Goal: Obtain resource: Download file/media

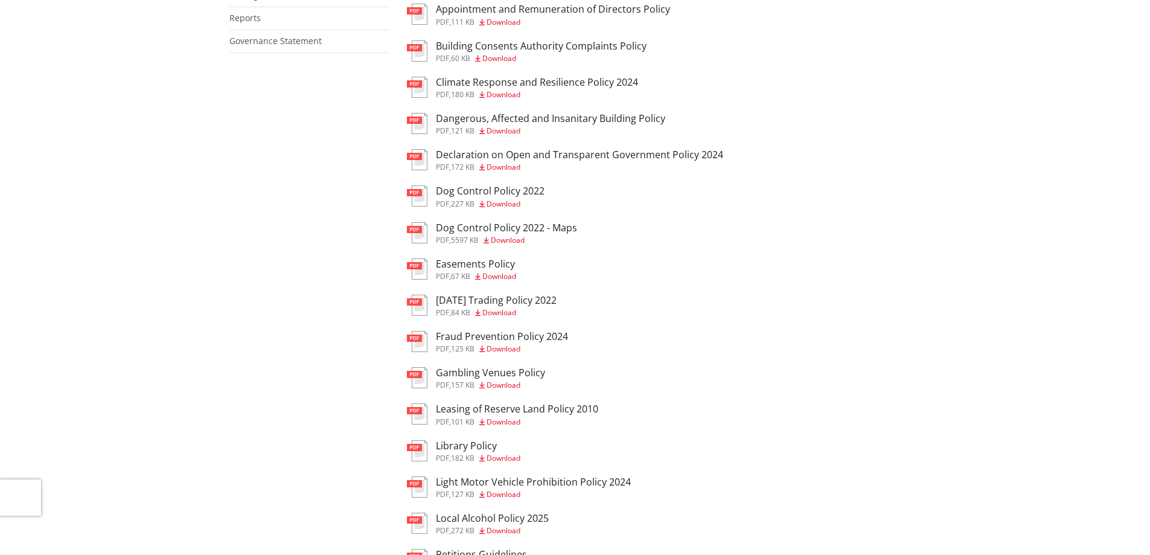
scroll to position [60, 0]
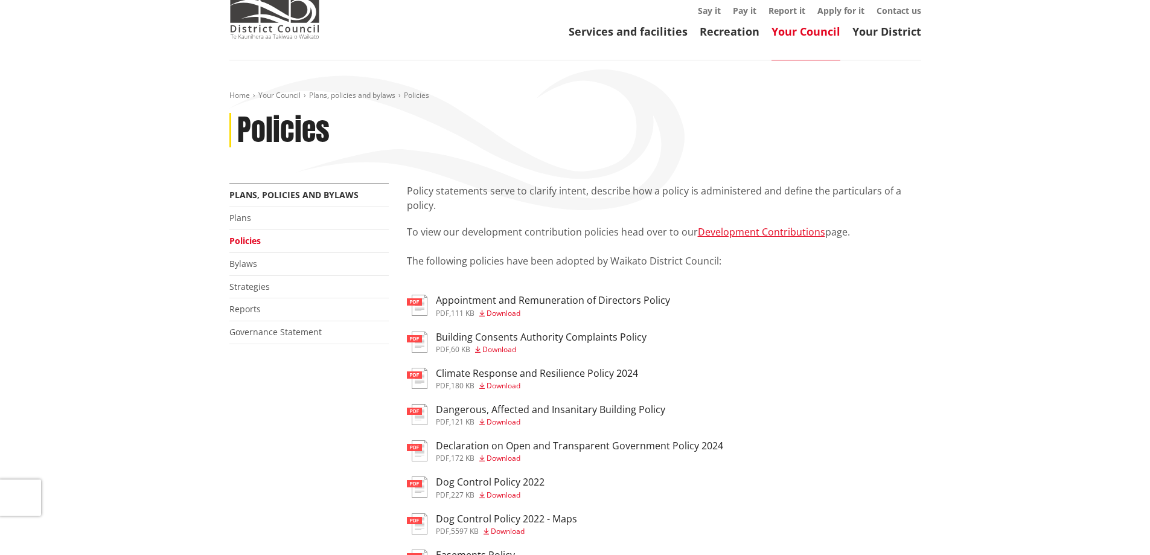
click at [569, 376] on h3 "Climate Response and Resilience Policy 2024" at bounding box center [537, 373] width 202 height 11
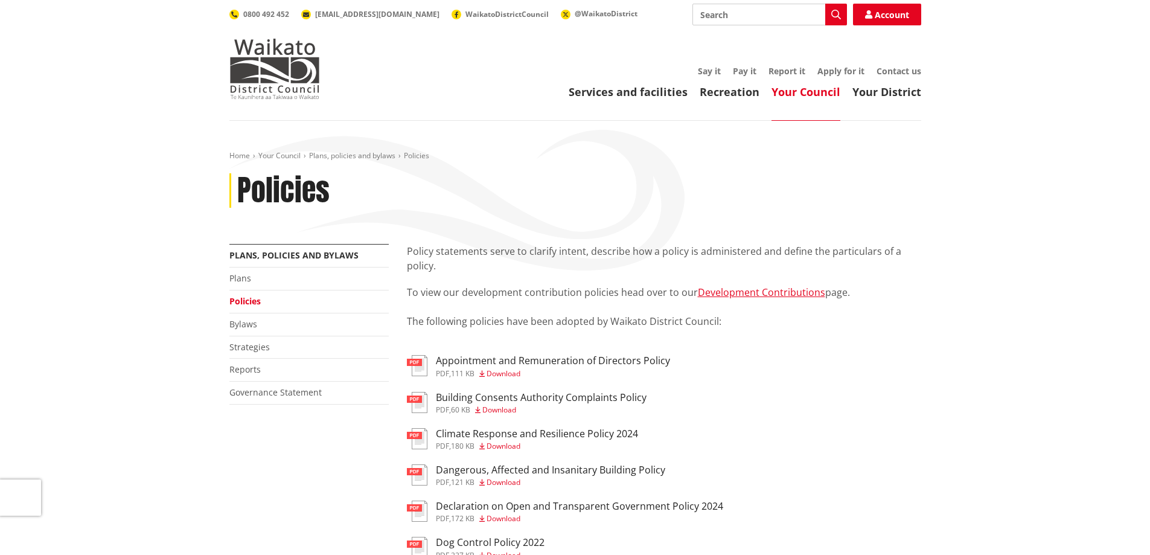
click at [769, 15] on input "Search" at bounding box center [769, 15] width 155 height 22
type input "risk"
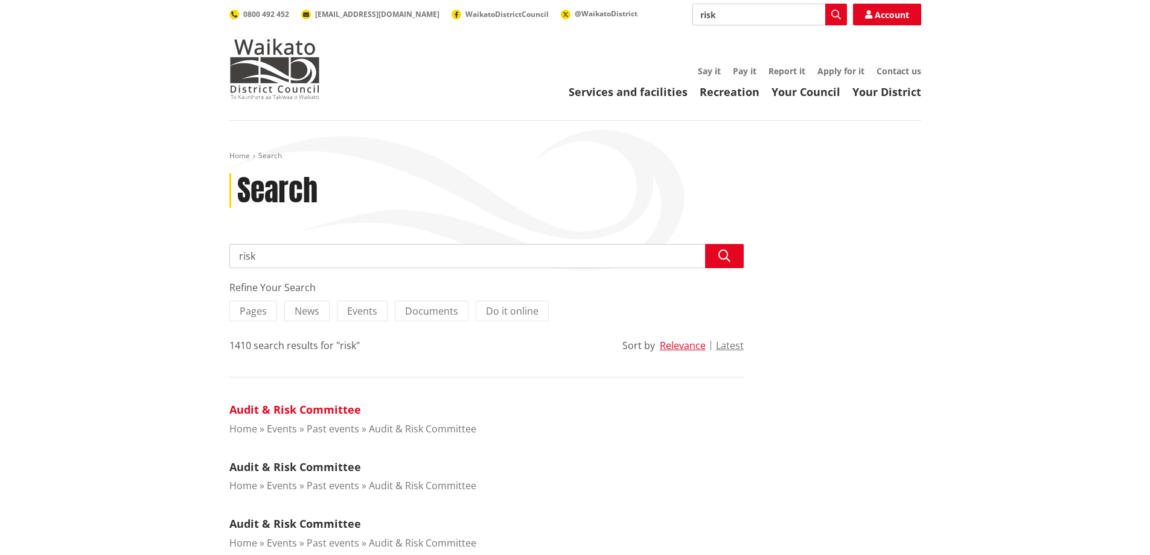
click at [271, 407] on link "Audit & Risk Committee" at bounding box center [295, 409] width 132 height 14
click at [820, 89] on link "Your Council" at bounding box center [806, 92] width 69 height 14
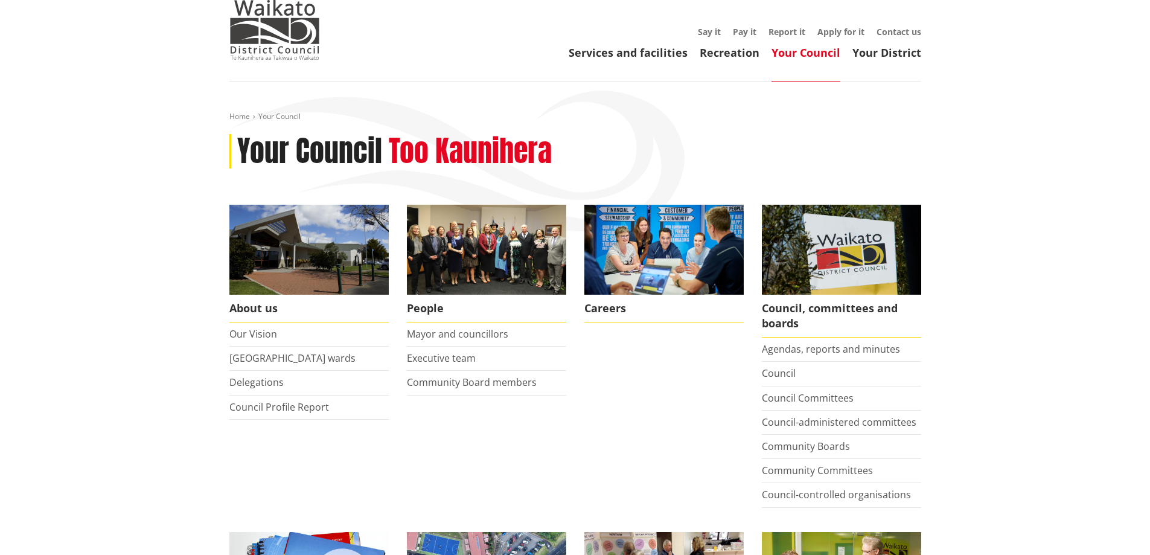
scroll to position [60, 0]
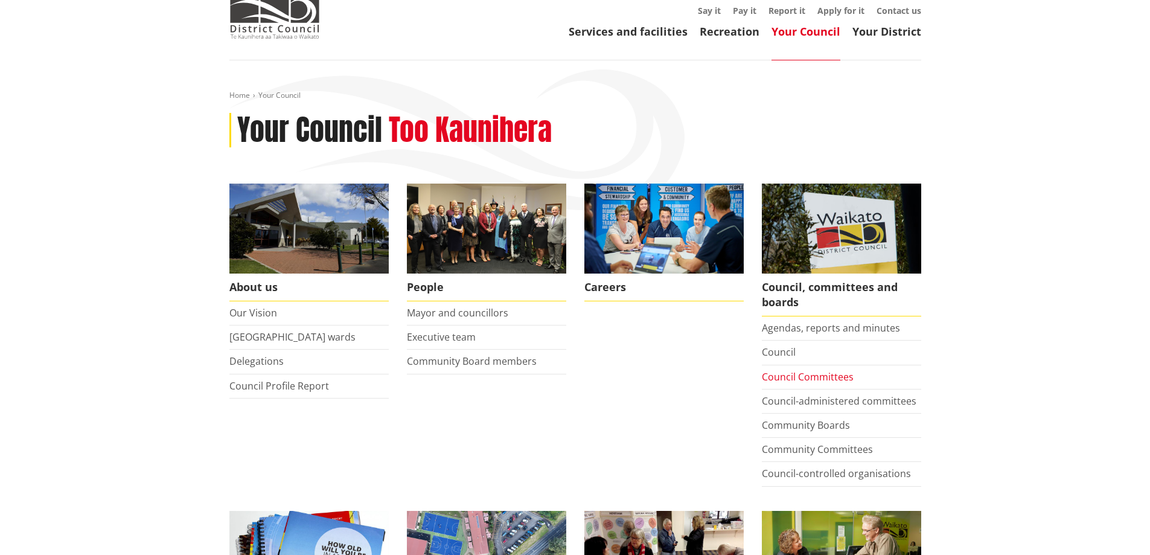
click at [816, 375] on link "Council Committees" at bounding box center [808, 376] width 92 height 13
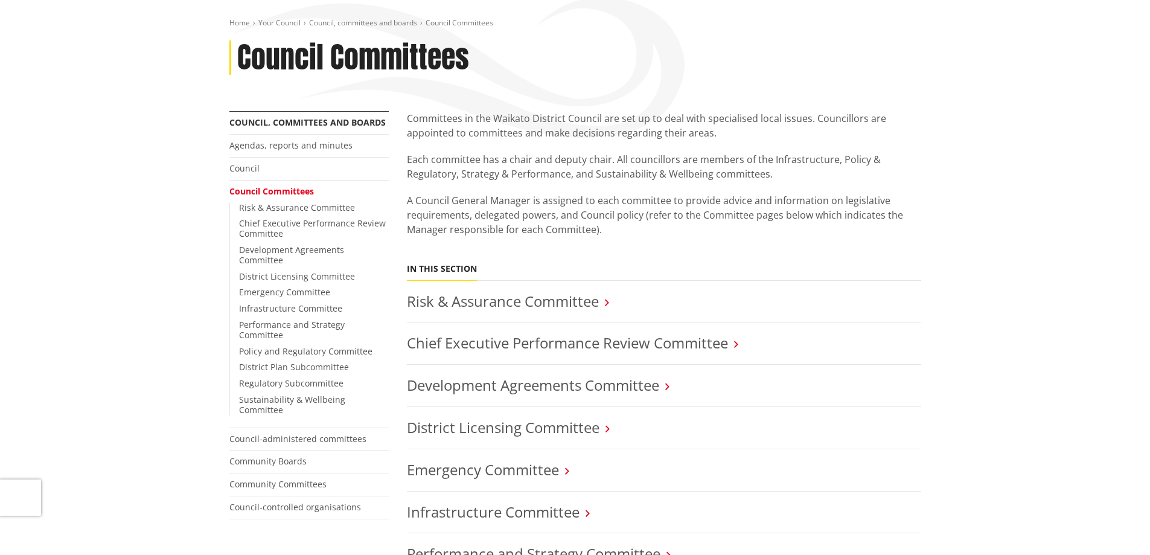
scroll to position [241, 0]
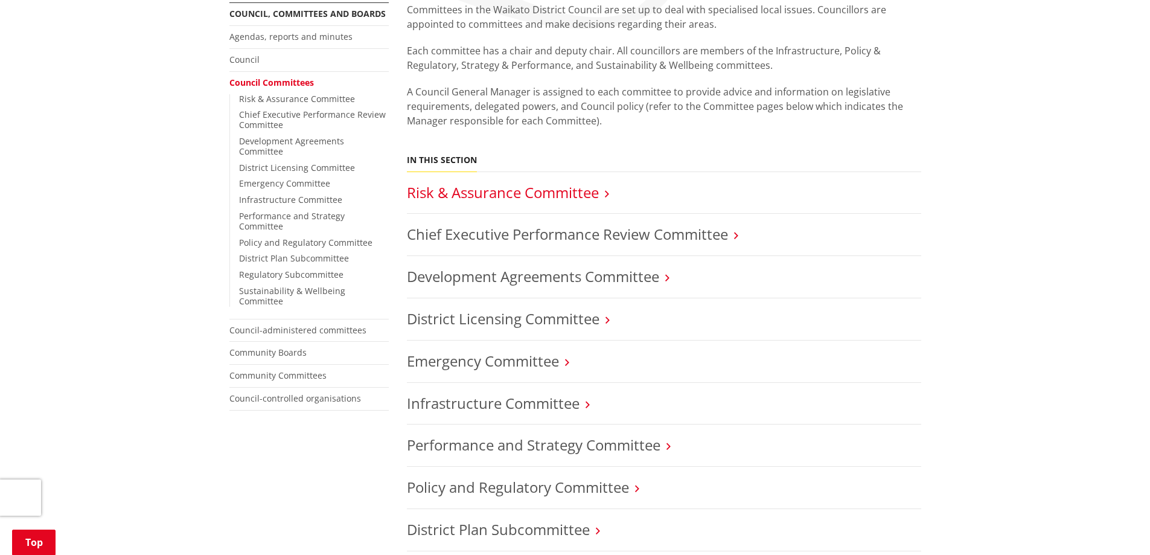
click at [545, 190] on link "Risk & Assurance Committee" at bounding box center [503, 192] width 192 height 20
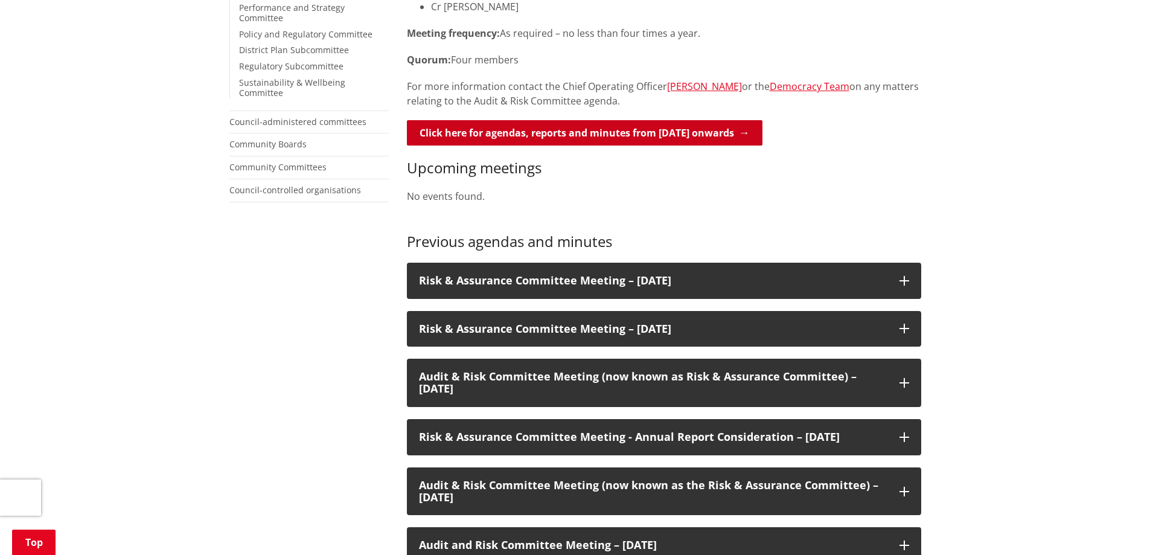
scroll to position [423, 0]
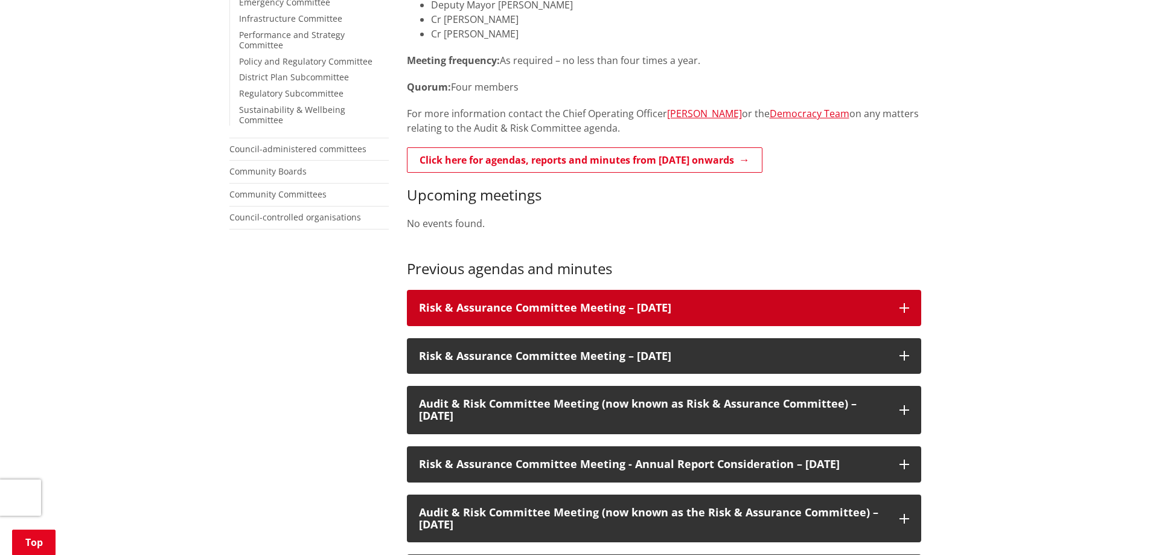
click at [666, 305] on h3 "Risk & Assurance Committee Meeting – [DATE]" at bounding box center [653, 308] width 468 height 12
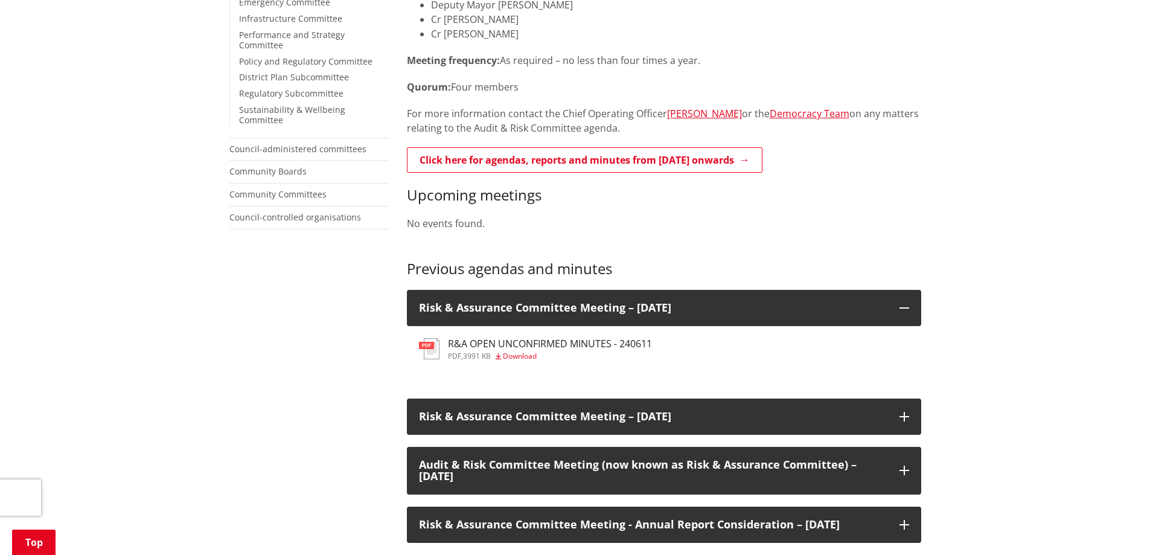
click at [567, 343] on h3 "R&A OPEN UNCONFIRMED MINUTES - 240611" at bounding box center [550, 343] width 204 height 11
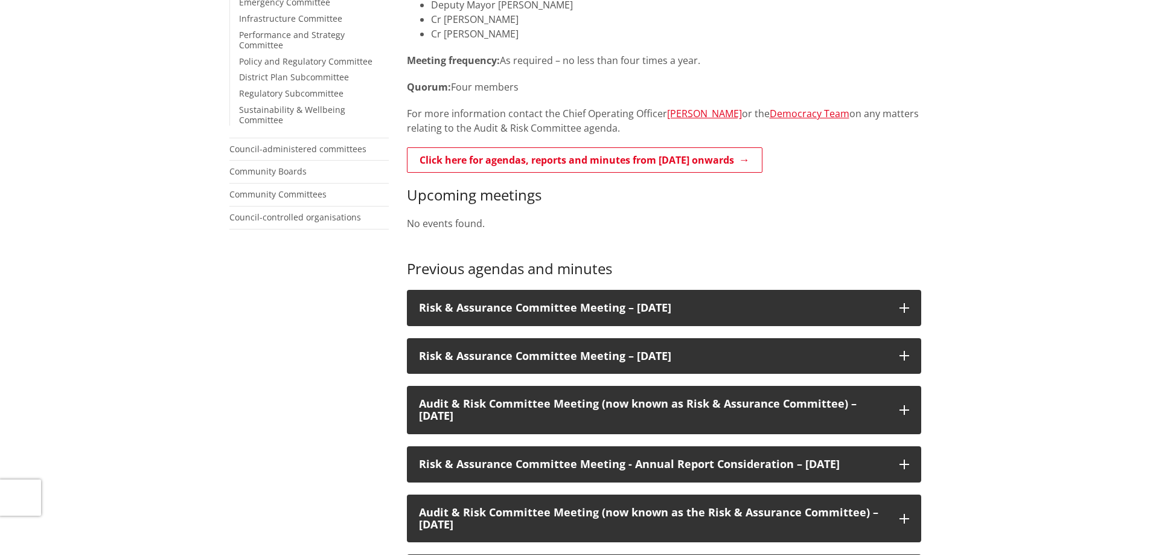
scroll to position [423, 0]
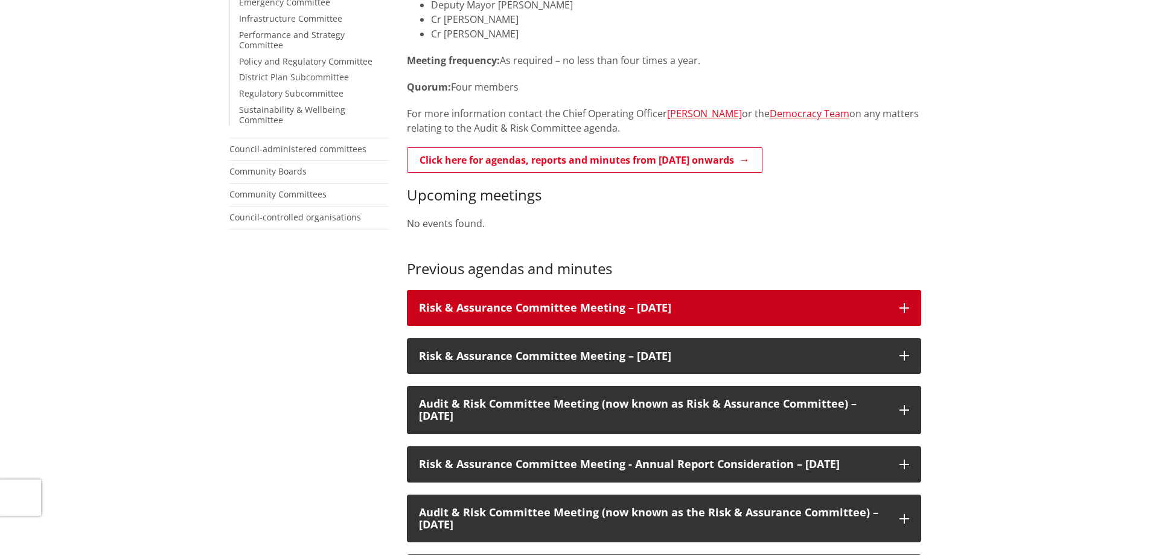
click at [900, 305] on icon at bounding box center [905, 308] width 10 height 10
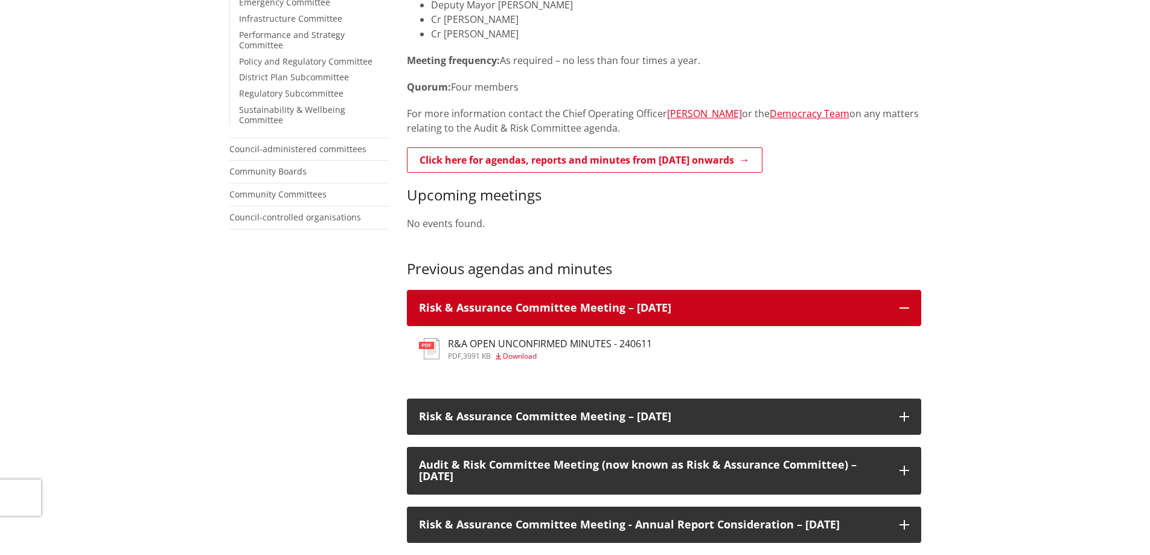
click at [900, 305] on icon at bounding box center [905, 308] width 10 height 10
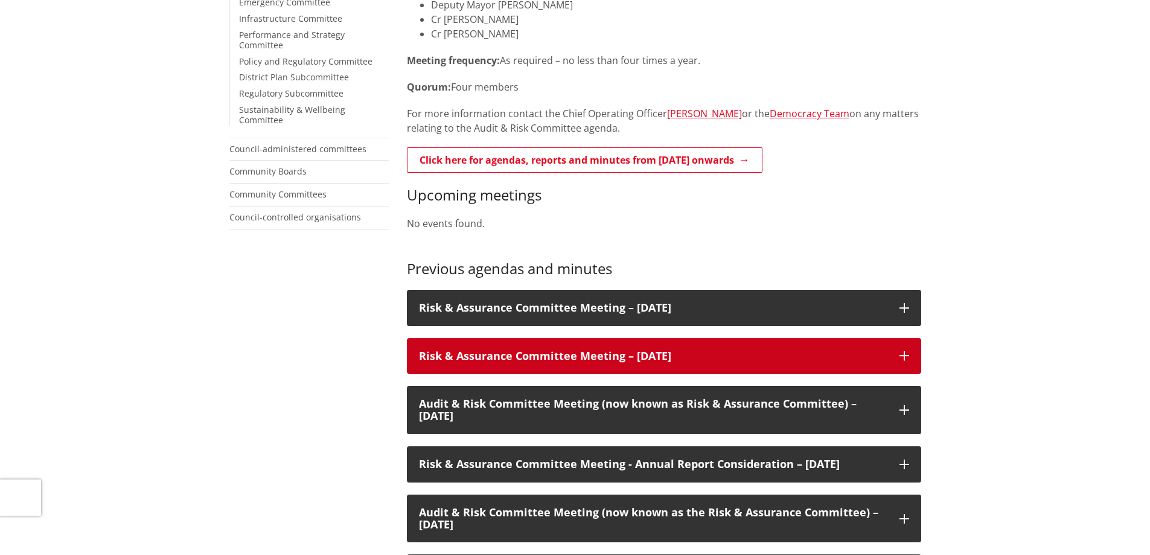
click at [904, 355] on icon at bounding box center [905, 356] width 10 height 10
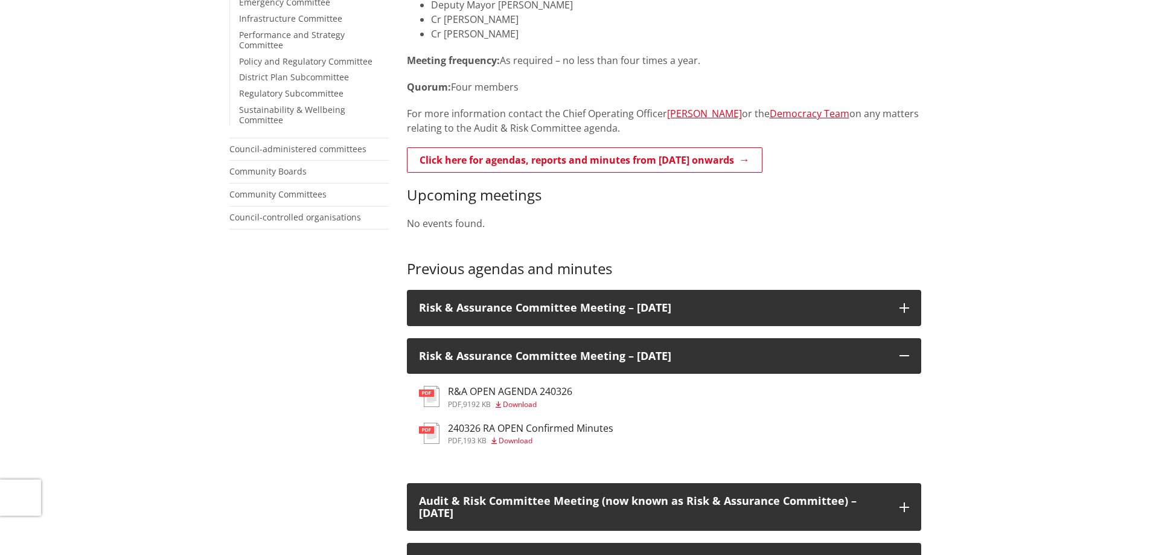
click at [537, 399] on span "Download" at bounding box center [520, 404] width 34 height 10
